Goal: Transaction & Acquisition: Purchase product/service

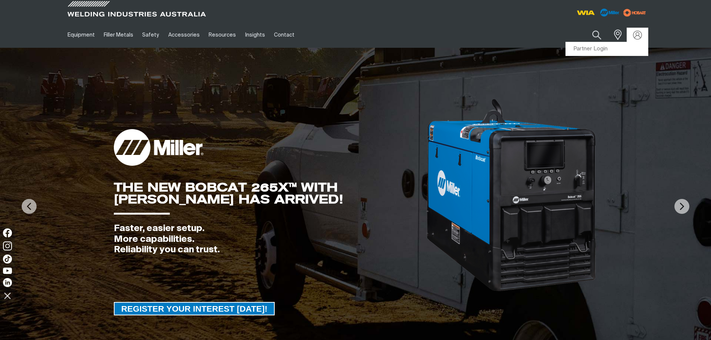
drag, startPoint x: 0, startPoint y: 0, endPoint x: 632, endPoint y: 37, distance: 632.8
click at [632, 37] on div at bounding box center [638, 35] width 12 height 9
click at [610, 48] on link "Partner Login" at bounding box center [607, 49] width 82 height 14
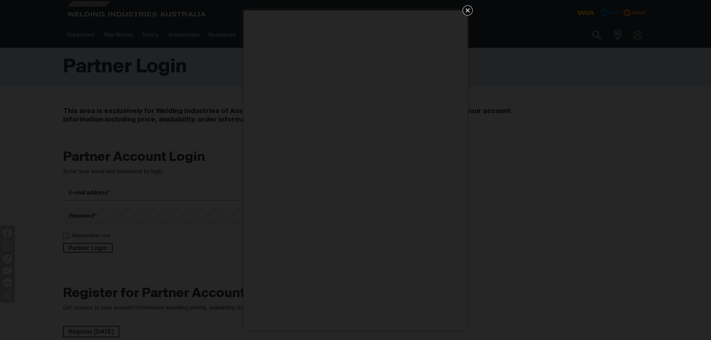
type input "[PERSON_NAME][EMAIL_ADDRESS][DOMAIN_NAME]"
click at [464, 7] on icon "Get 5 WIA Welding Guides Free!" at bounding box center [467, 10] width 9 height 9
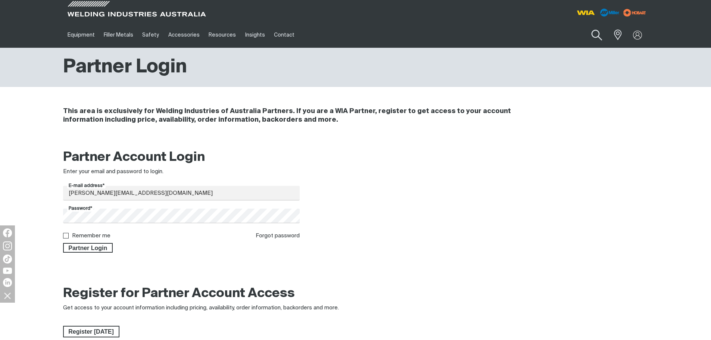
click at [593, 36] on button "Search products" at bounding box center [597, 35] width 30 height 21
click at [507, 33] on input "Search" at bounding box center [551, 35] width 115 height 17
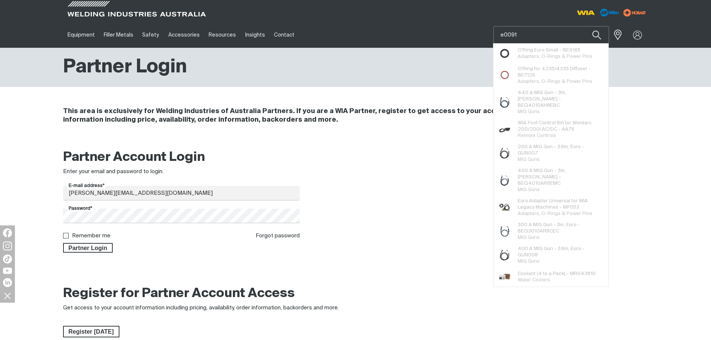
type input "e0091"
click at [584, 26] on button "Search products" at bounding box center [596, 35] width 25 height 18
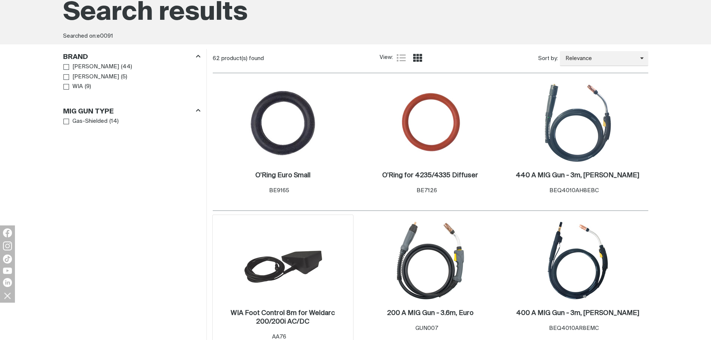
scroll to position [112, 0]
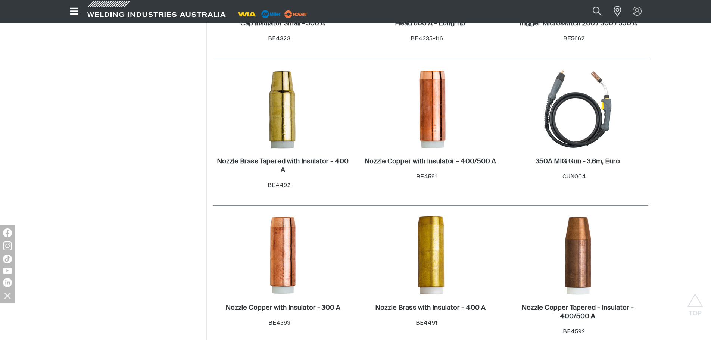
scroll to position [1008, 0]
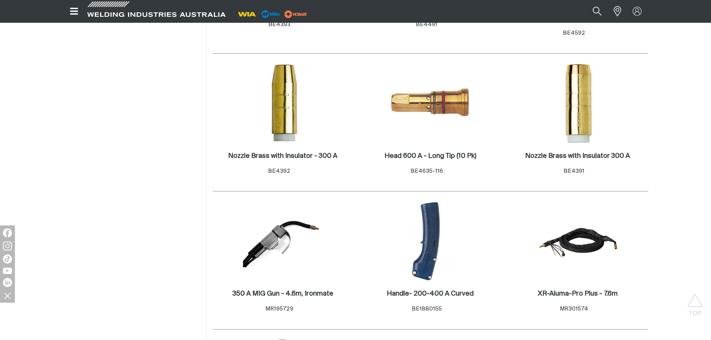
scroll to position [1269, 0]
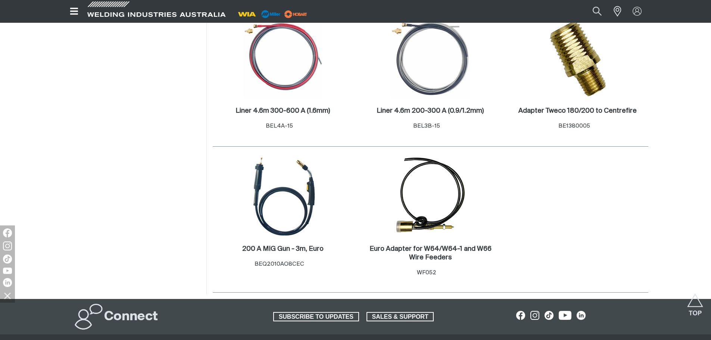
scroll to position [2875, 0]
